Goal: Information Seeking & Learning: Learn about a topic

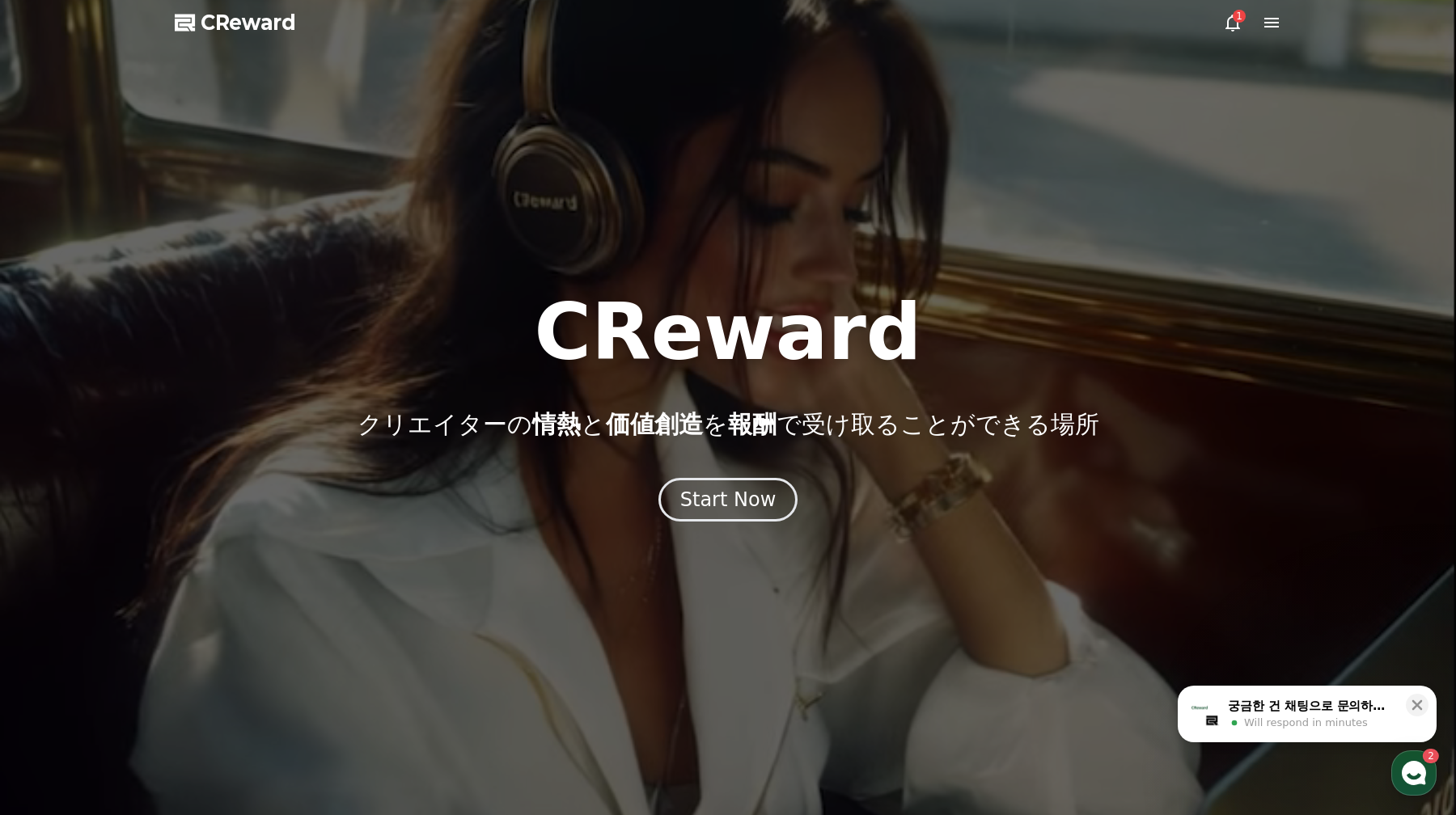
click at [1239, 29] on icon at bounding box center [1233, 22] width 19 height 19
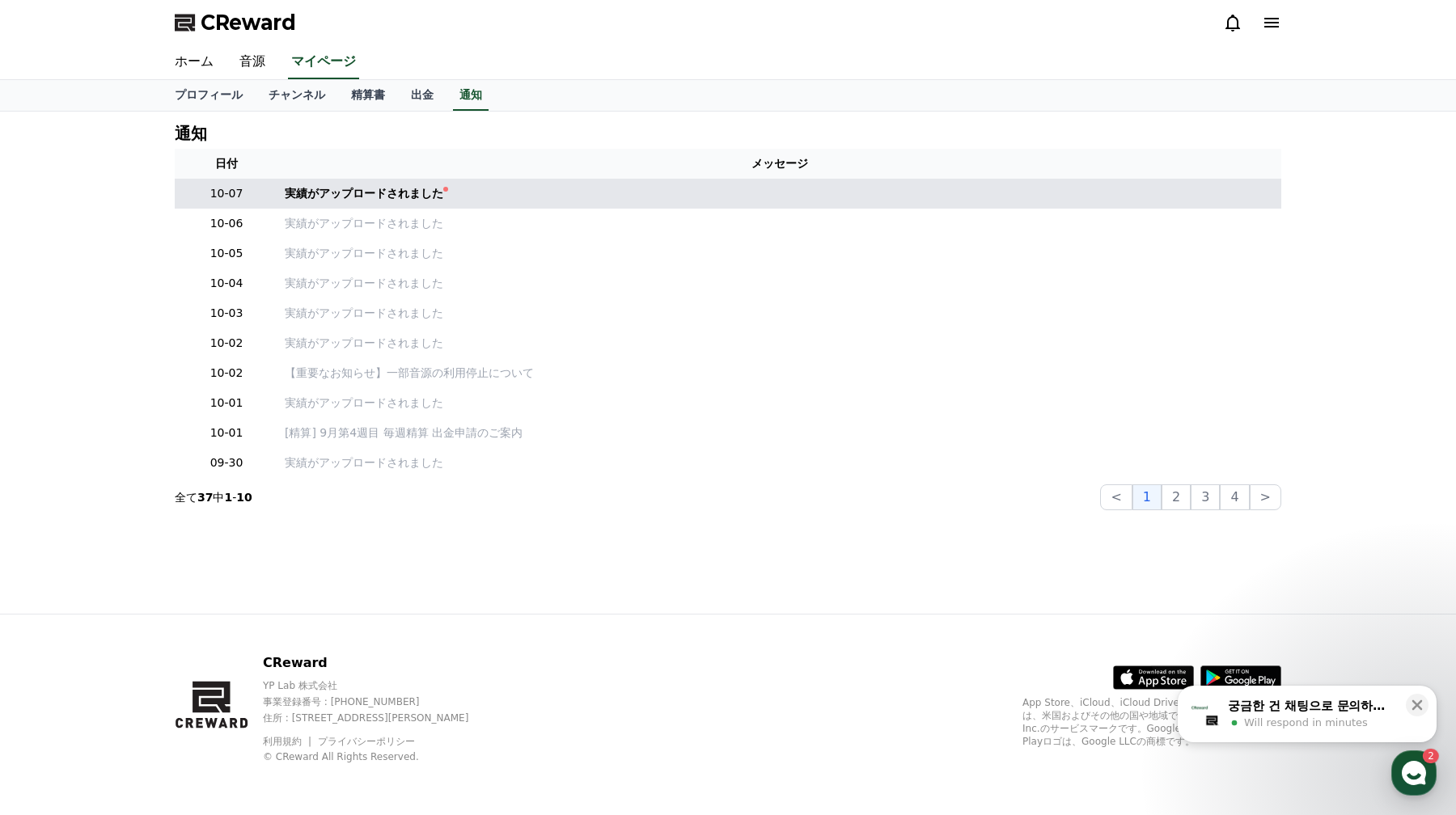
click at [399, 203] on td "実績がアップロードされました" at bounding box center [780, 193] width 1003 height 30
click at [404, 198] on div "実績がアップロードされました" at bounding box center [364, 193] width 159 height 17
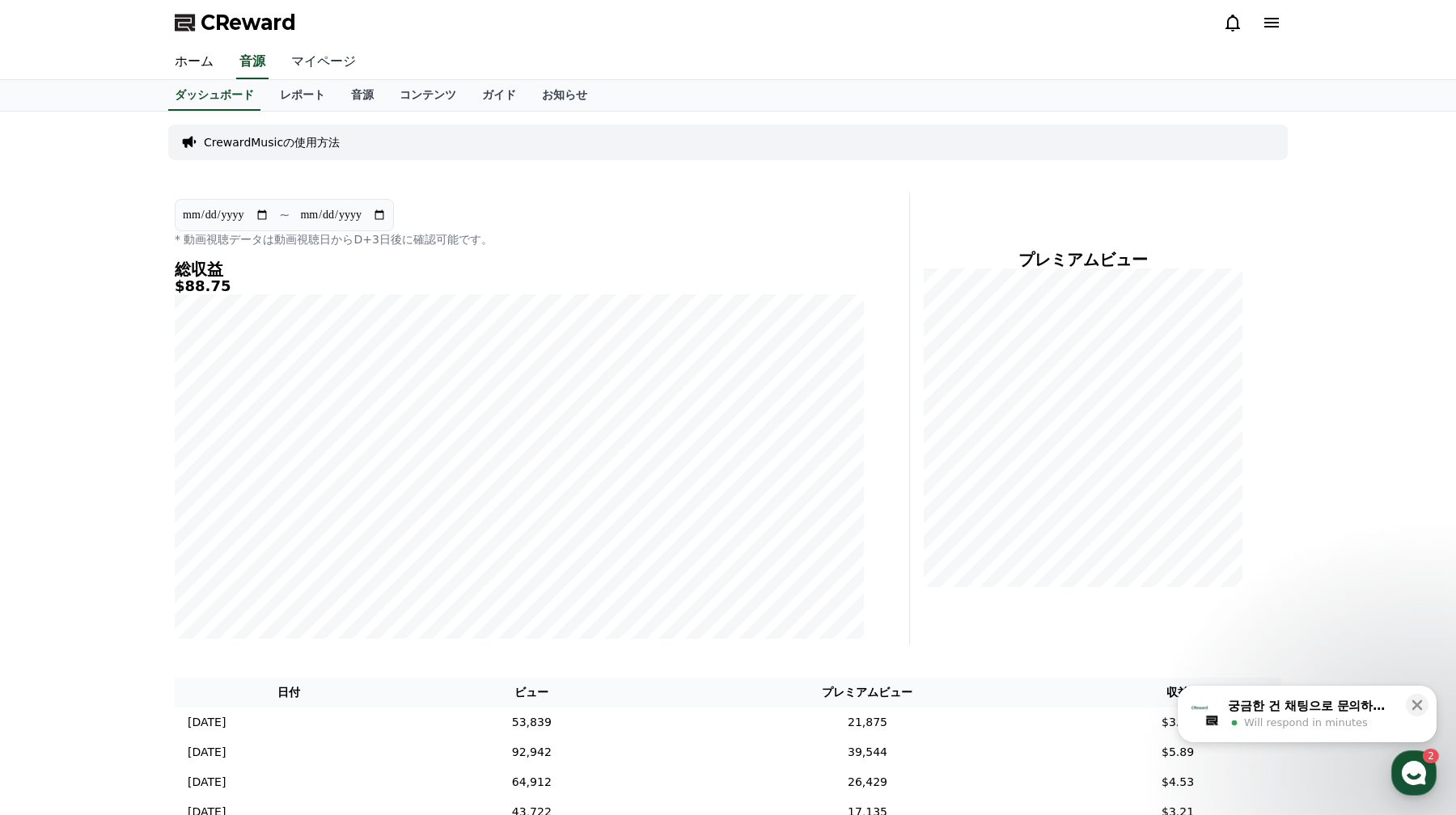
click at [335, 71] on link "マイページ" at bounding box center [324, 62] width 91 height 34
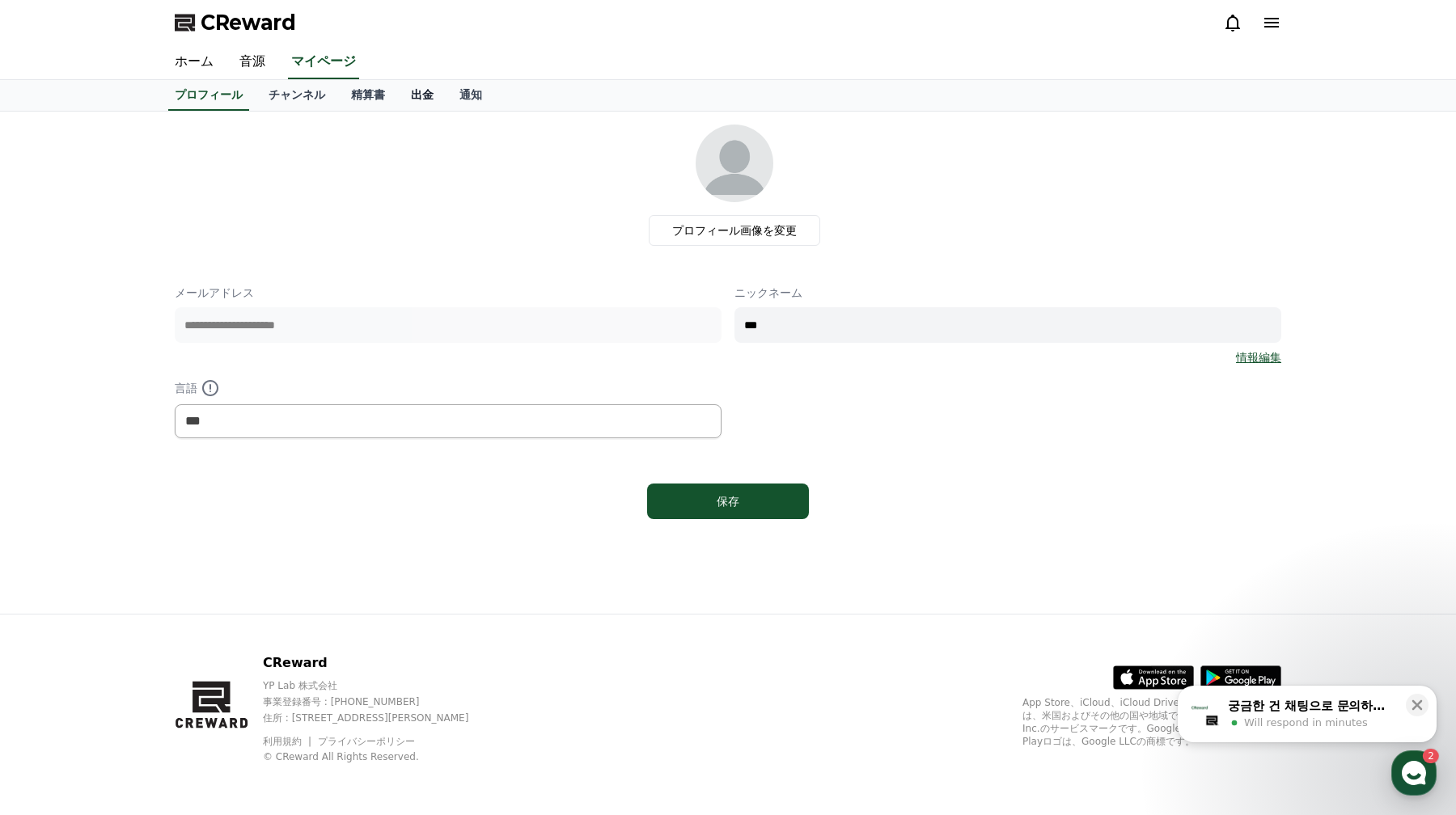
click at [401, 92] on link "出金" at bounding box center [422, 95] width 49 height 31
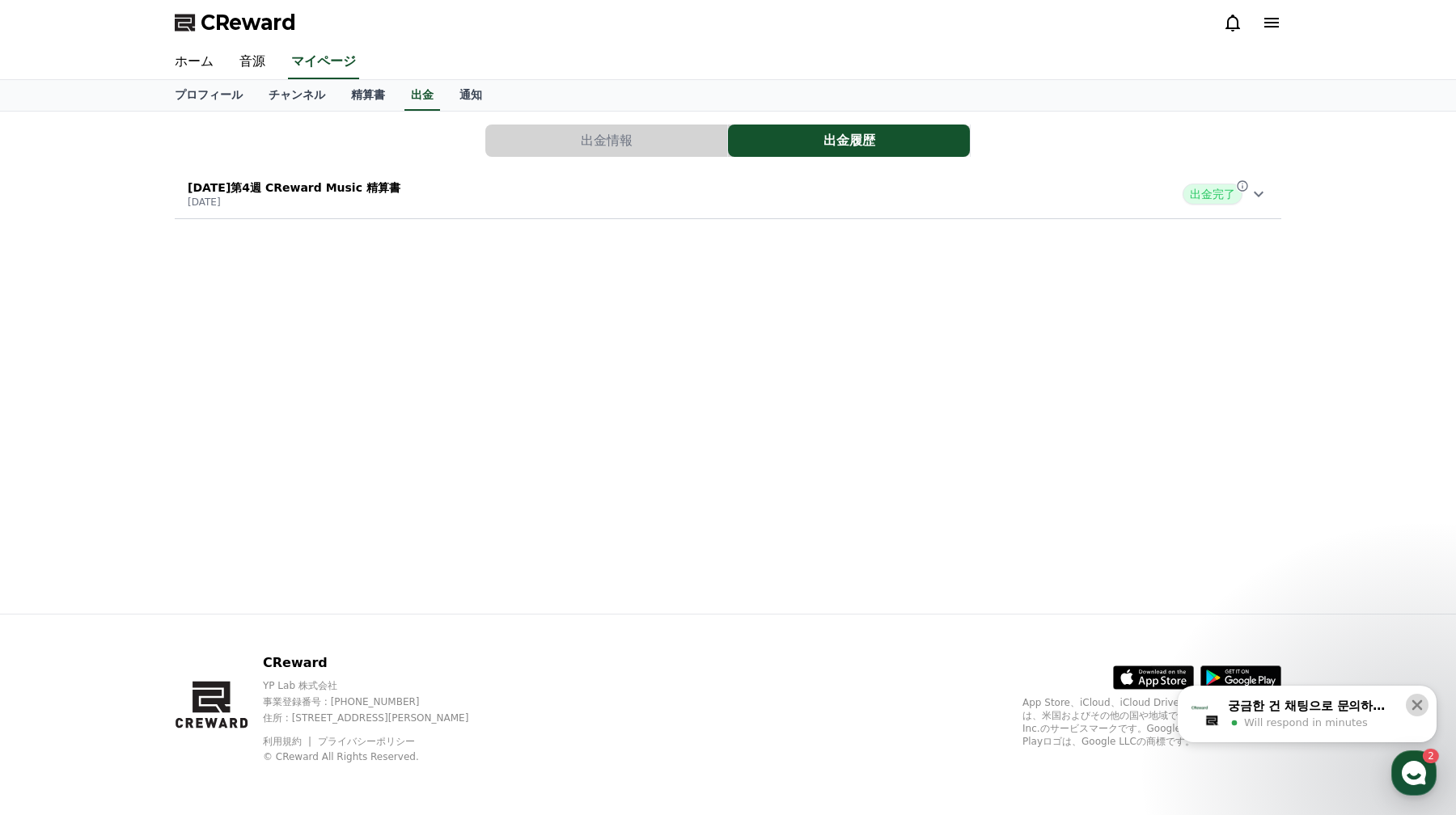
click at [1420, 708] on icon at bounding box center [1418, 705] width 11 height 11
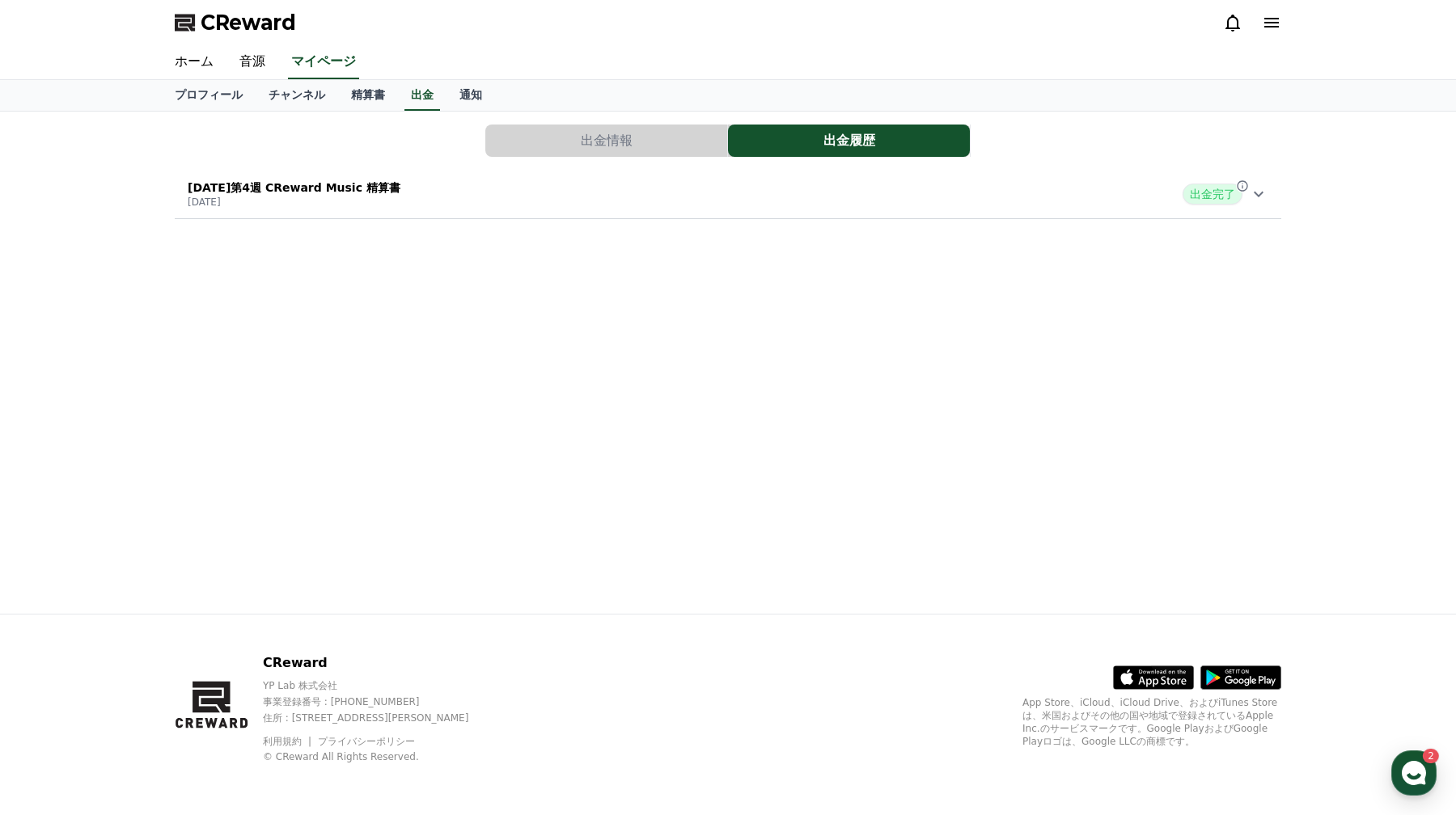
click at [1236, 26] on icon at bounding box center [1233, 22] width 19 height 19
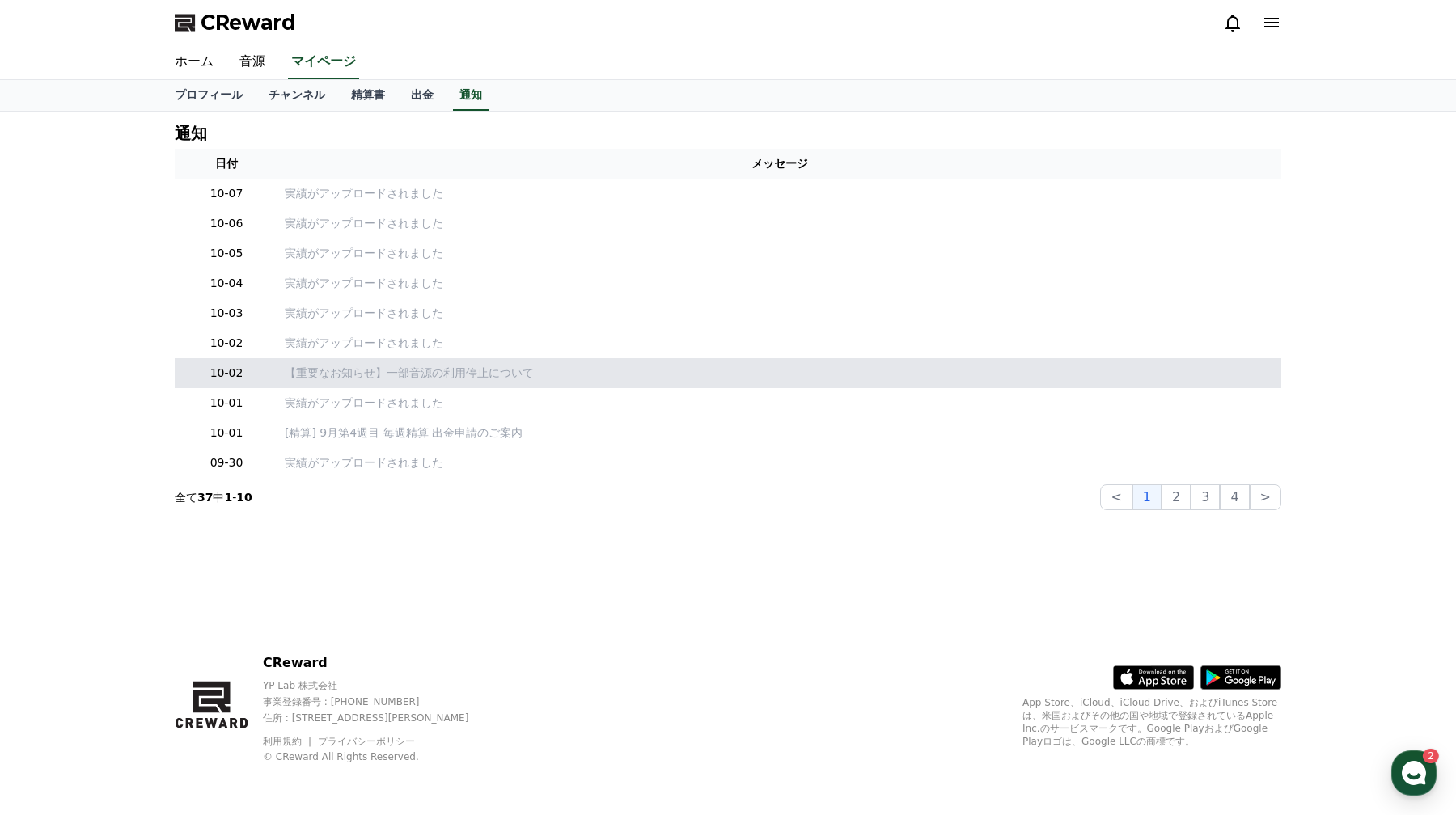
click at [442, 372] on p "【重要なお知らせ】一部音源の利用停止について" at bounding box center [780, 373] width 991 height 17
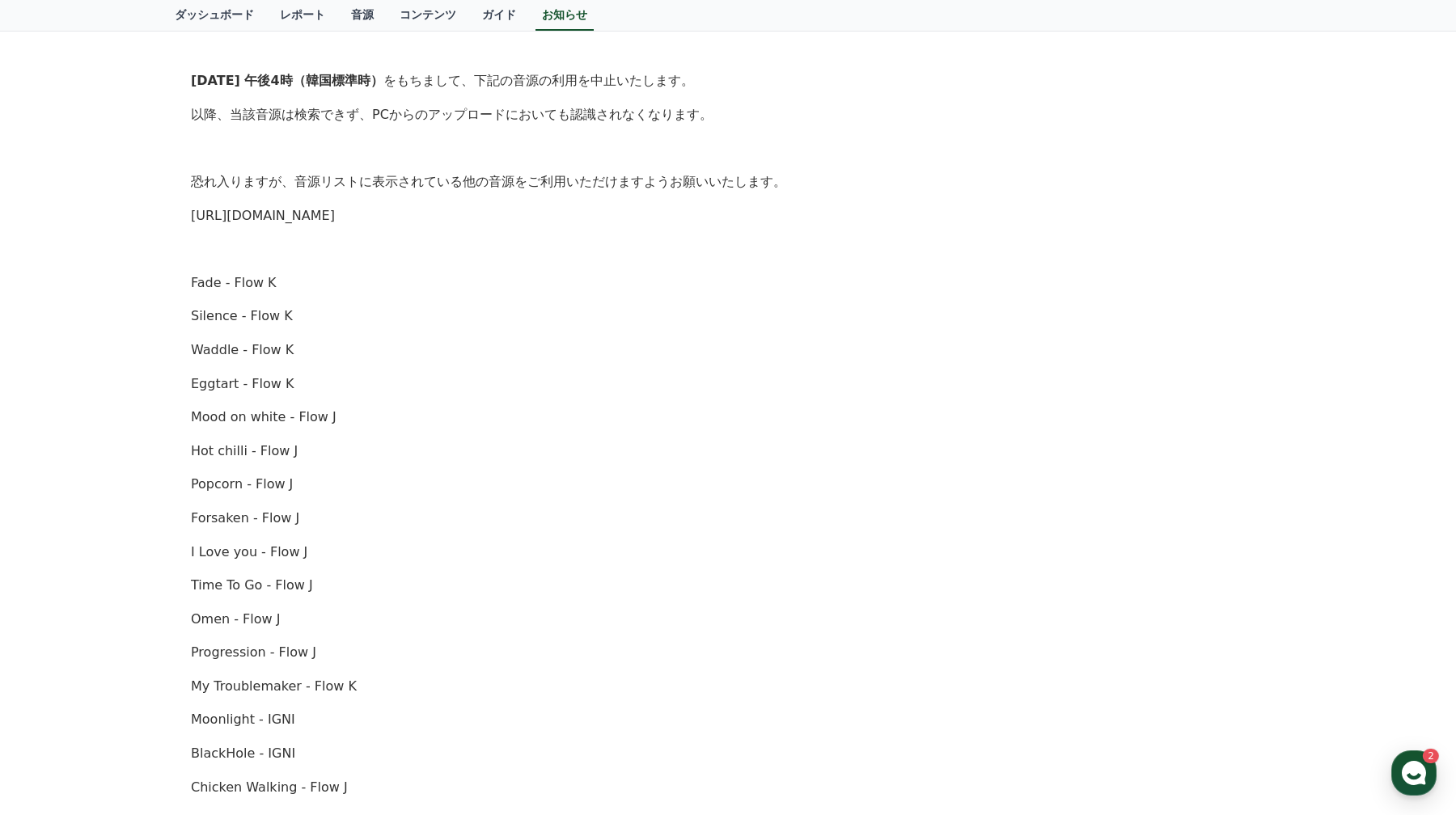
scroll to position [227, 0]
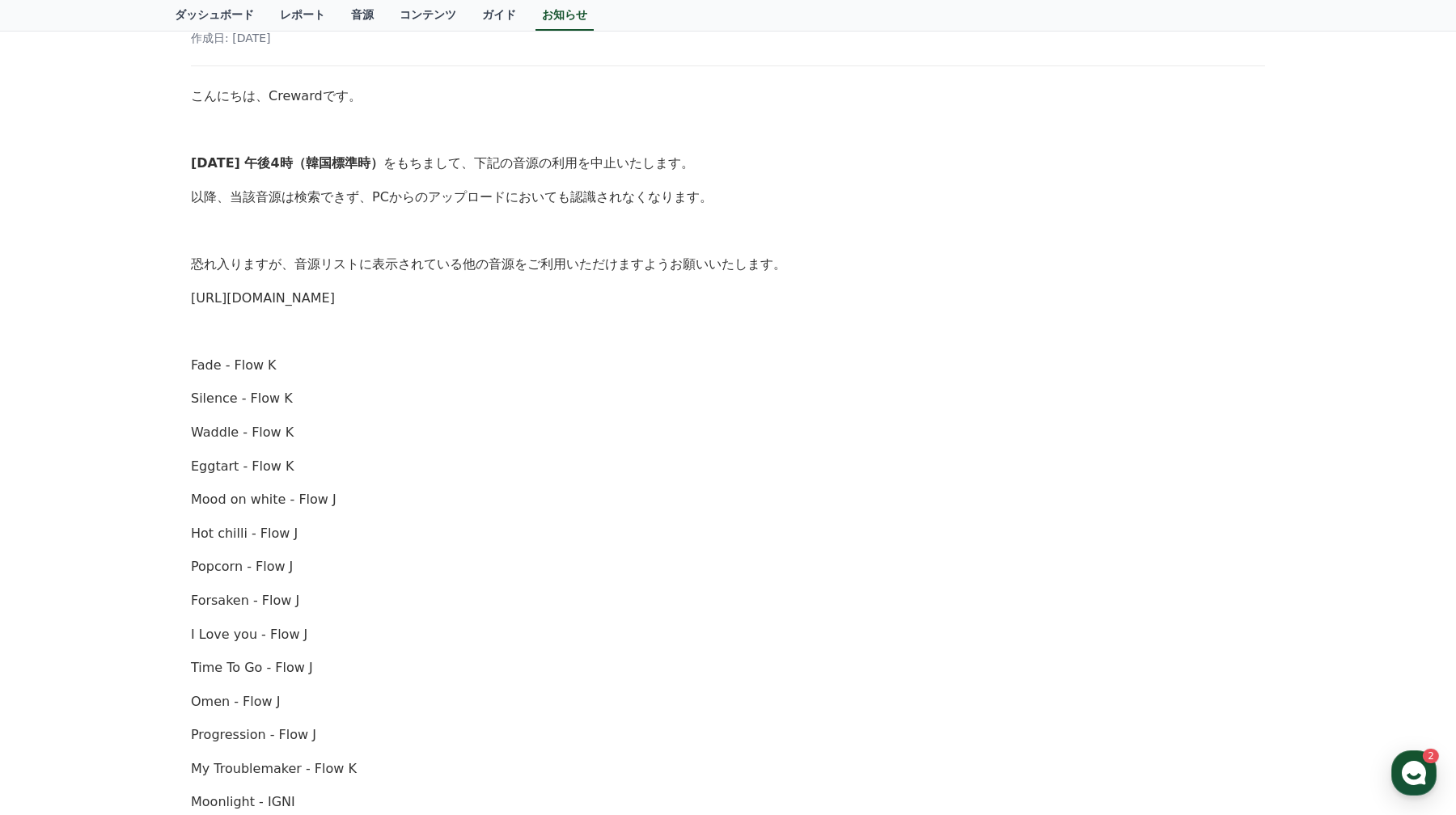
click at [335, 298] on link "[URL][DOMAIN_NAME]" at bounding box center [263, 298] width 144 height 16
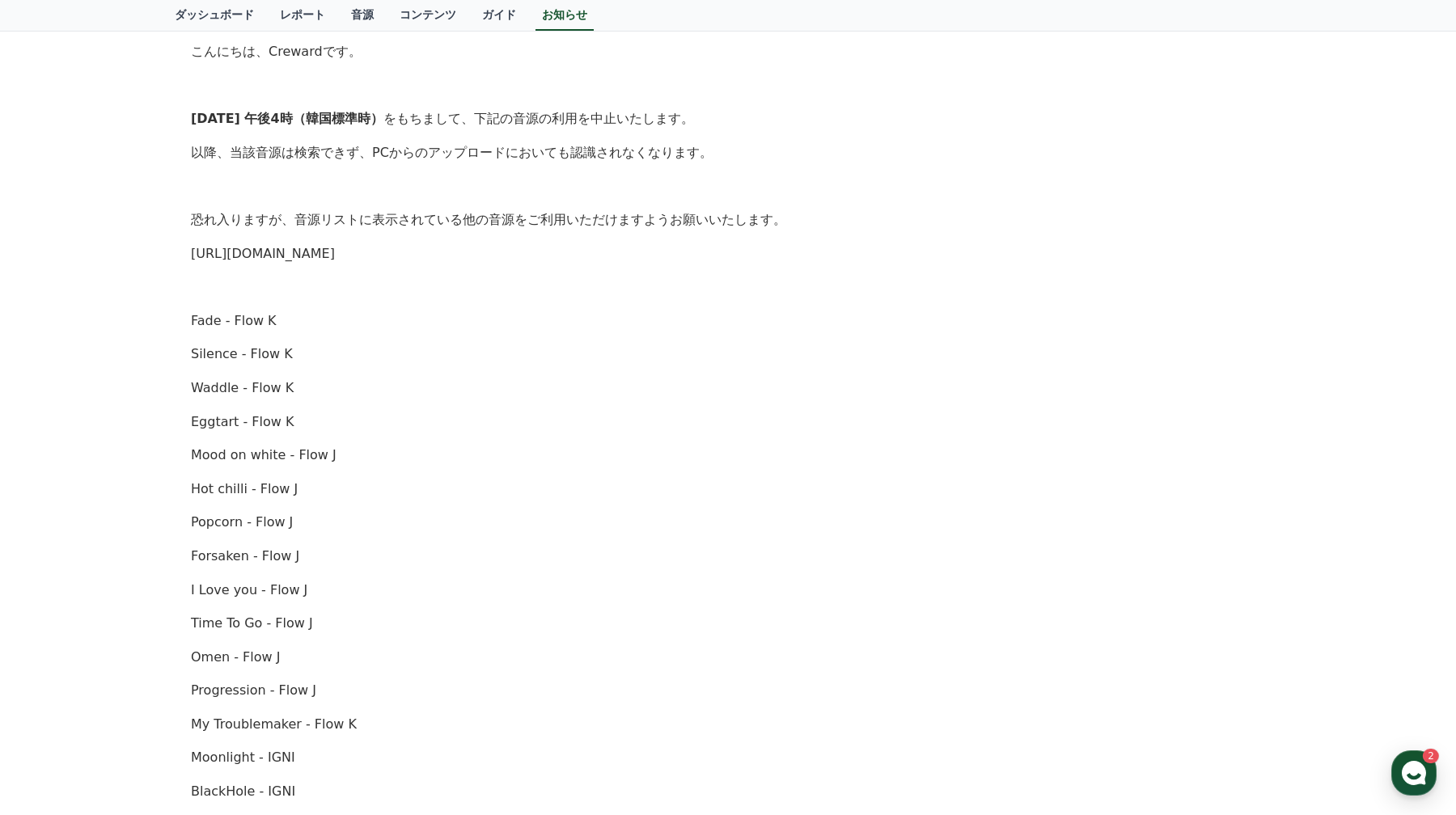
scroll to position [0, 0]
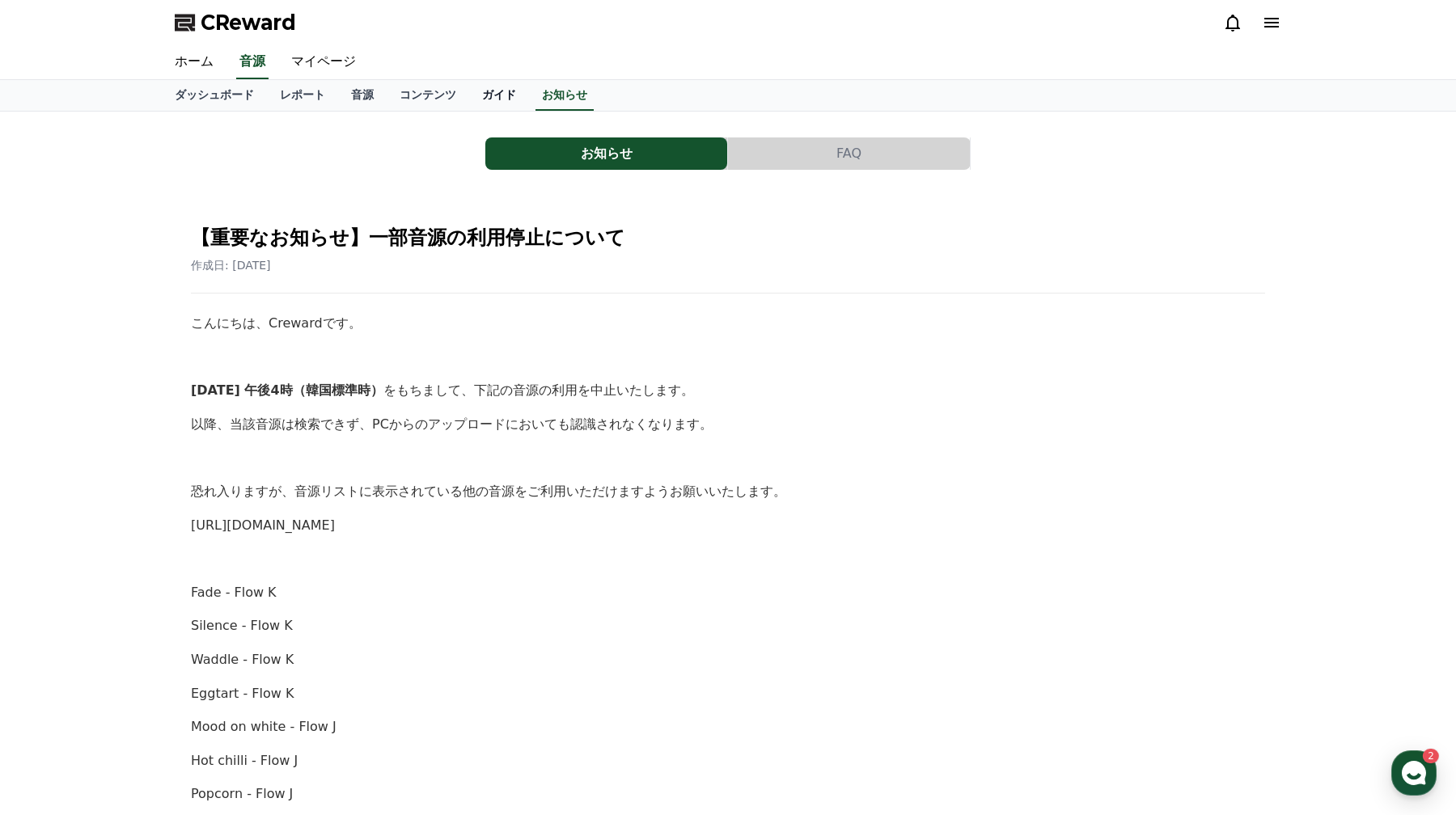
click at [507, 100] on link "ガイド" at bounding box center [499, 95] width 60 height 31
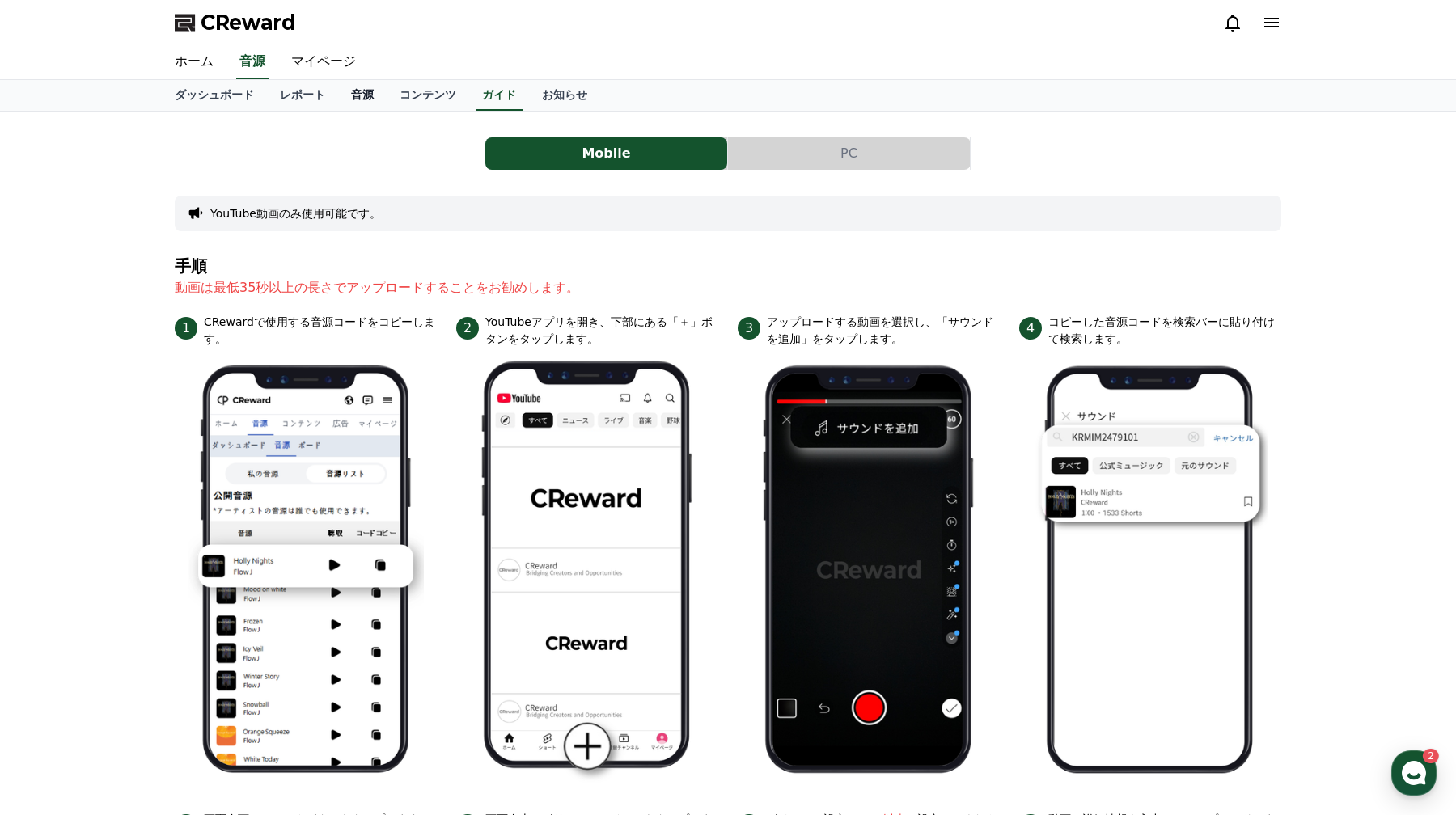
click at [373, 104] on link "音源" at bounding box center [362, 95] width 49 height 31
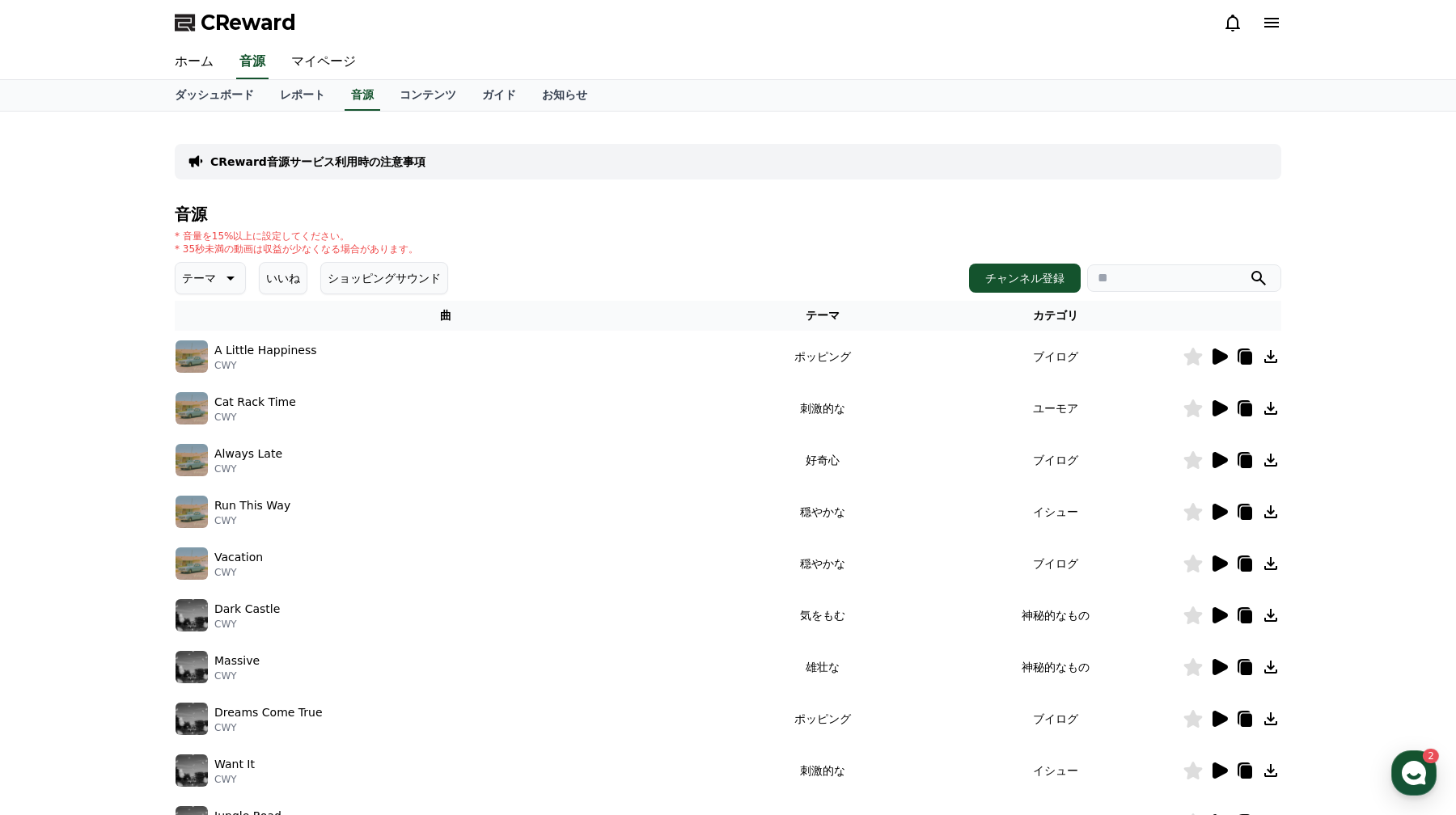
click at [386, 160] on p "CReward音源サービス利用時の注意事項" at bounding box center [317, 162] width 215 height 17
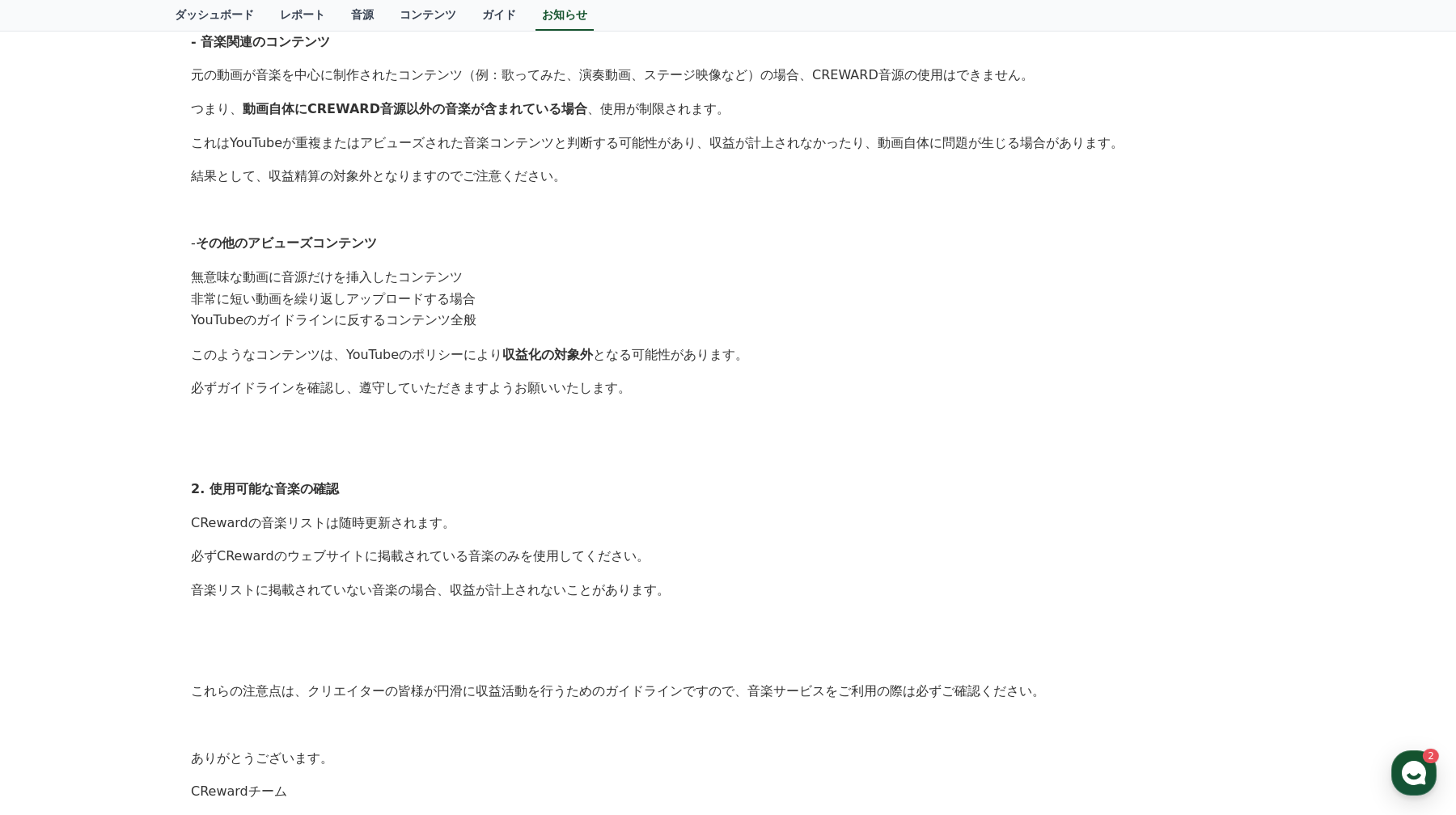
scroll to position [563, 0]
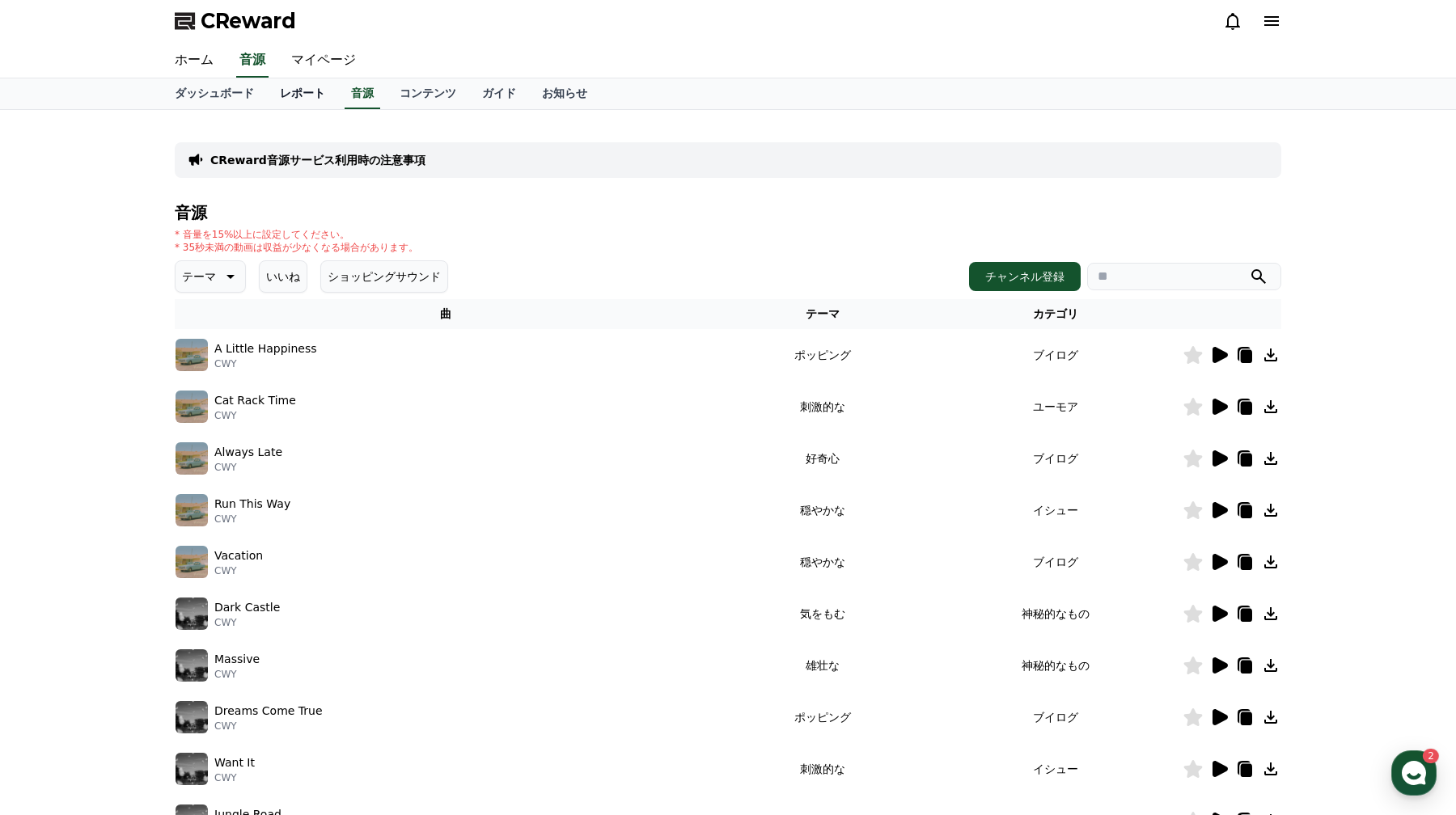
click at [302, 88] on link "レポート" at bounding box center [303, 93] width 71 height 31
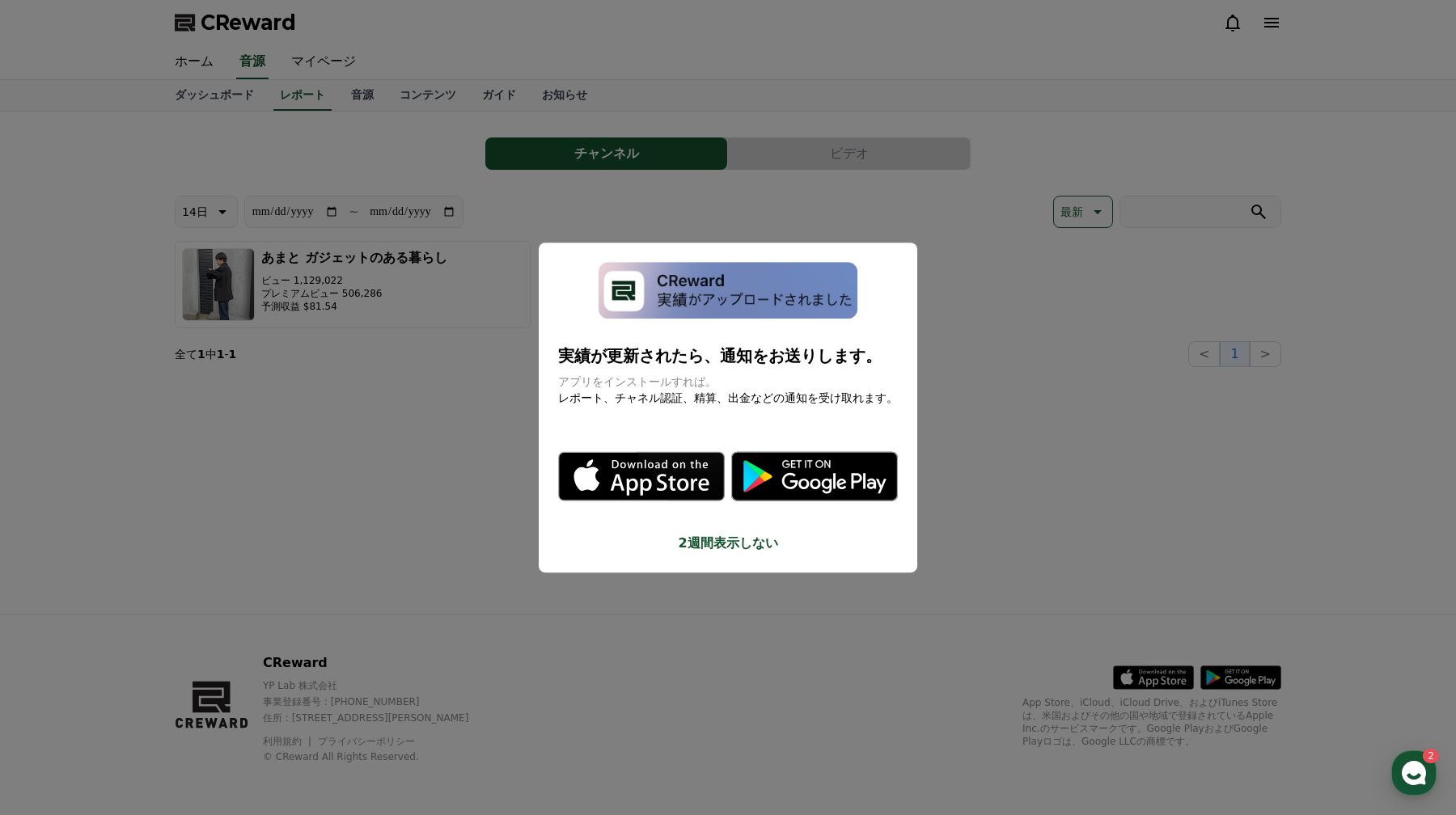
click at [528, 441] on button "close modal" at bounding box center [728, 408] width 1456 height 815
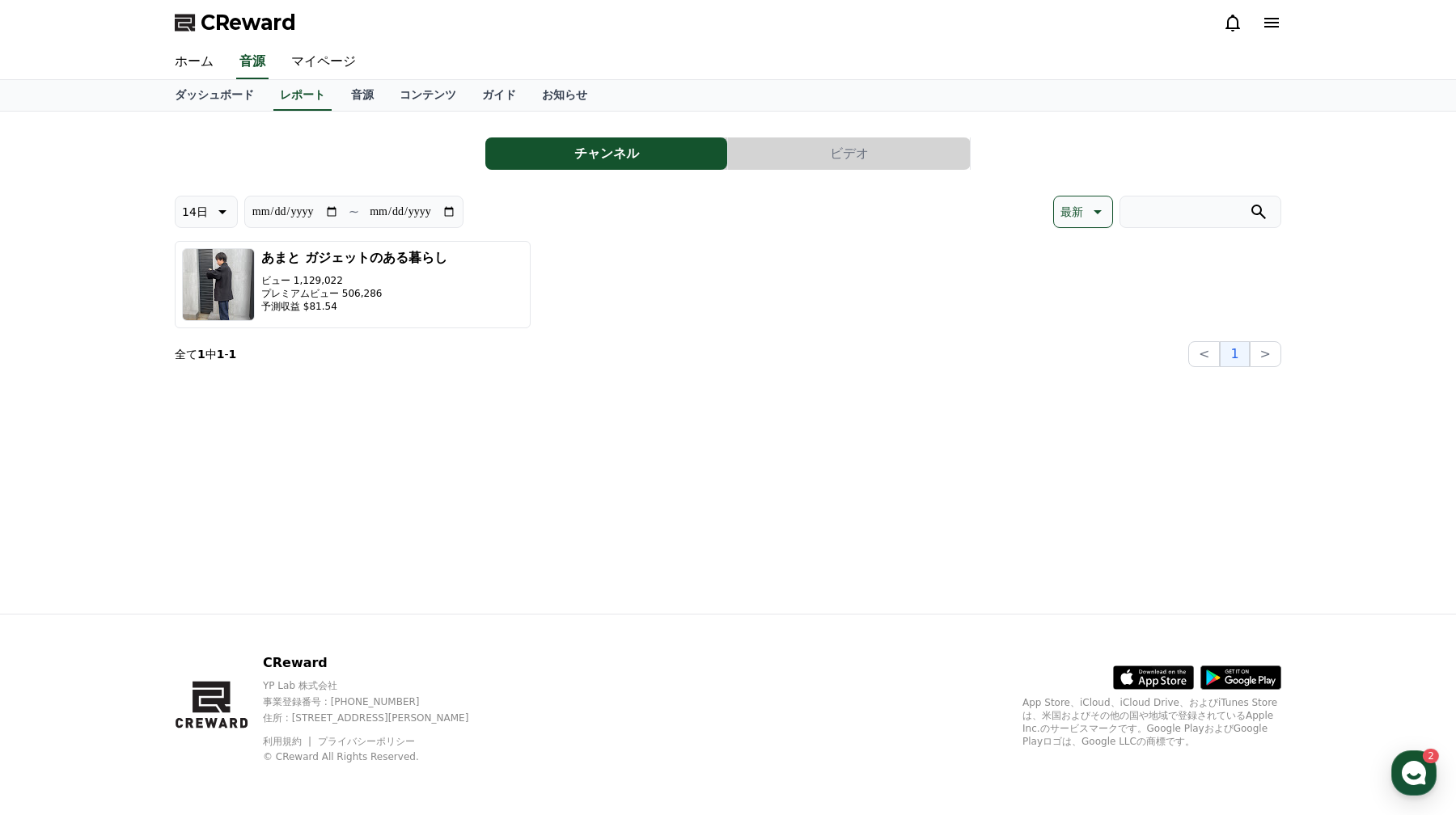
click at [211, 221] on icon at bounding box center [220, 212] width 19 height 19
click at [208, 295] on div "最新 7日 14日 30日 90日" at bounding box center [206, 337] width 61 height 204
click at [190, 295] on button "7日" at bounding box center [191, 295] width 31 height 36
type input "**********"
